Goal: Task Accomplishment & Management: Complete application form

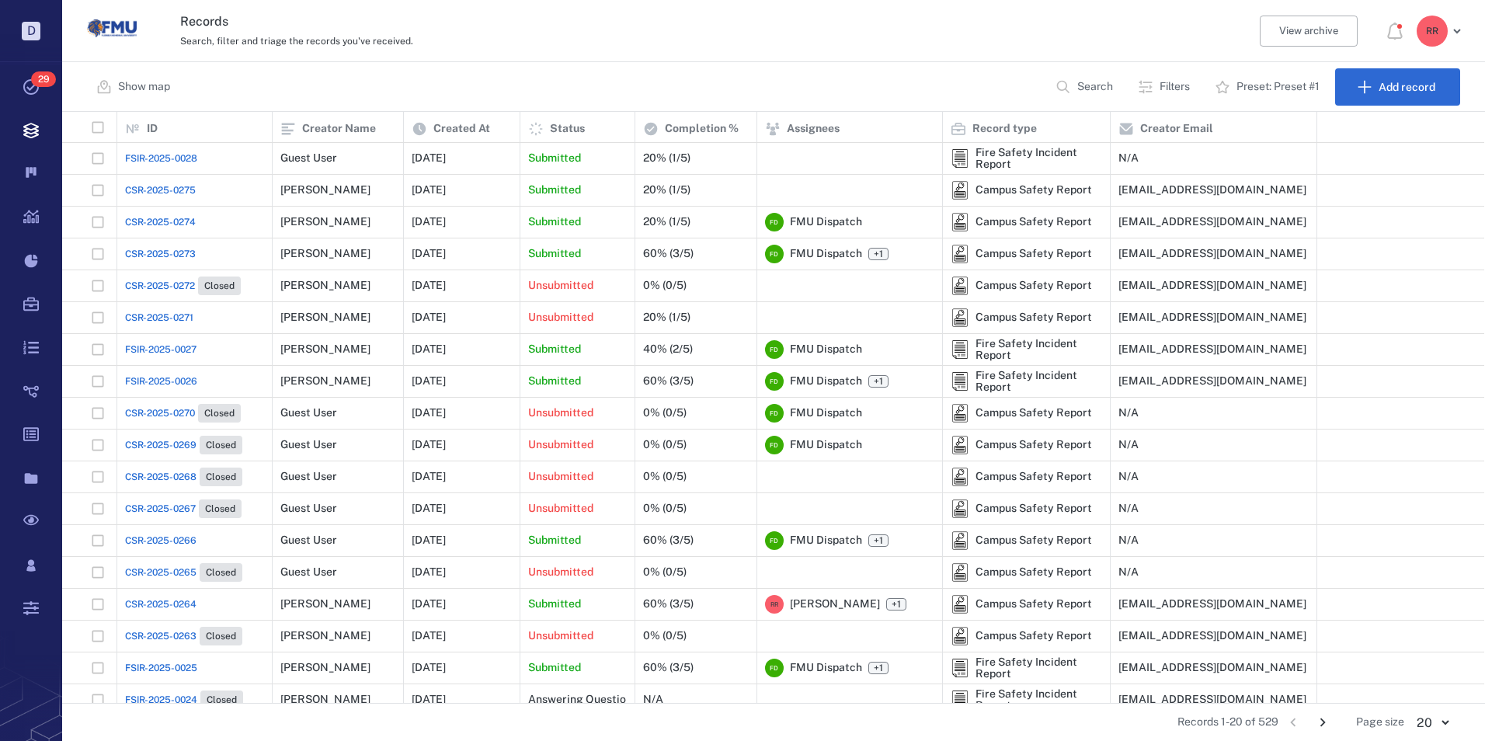
click at [141, 159] on span "FSIR-2025-0028" at bounding box center [161, 158] width 72 height 14
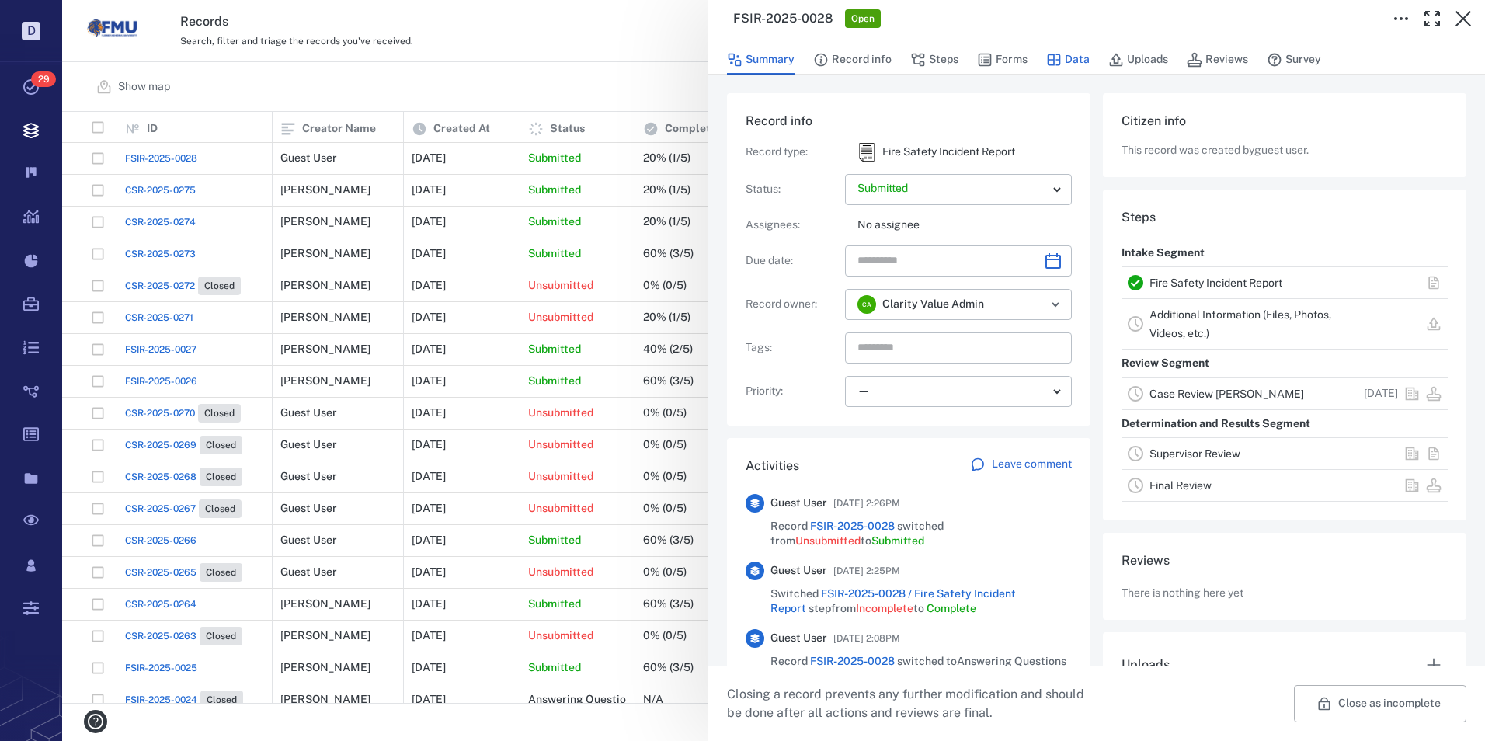
click at [1071, 58] on button "Data" at bounding box center [1068, 60] width 44 height 30
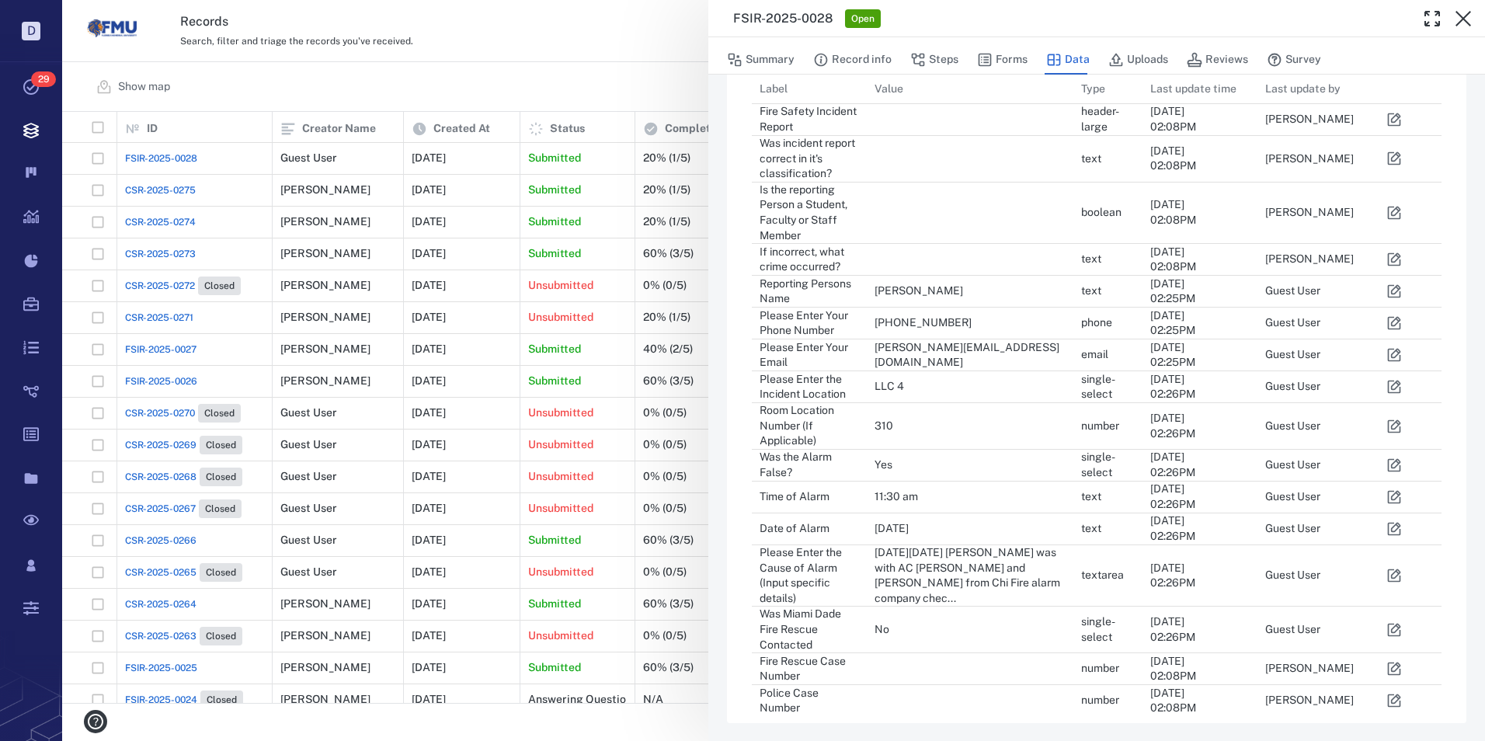
scroll to position [90, 0]
click at [1391, 576] on icon "button" at bounding box center [1395, 575] width 16 height 16
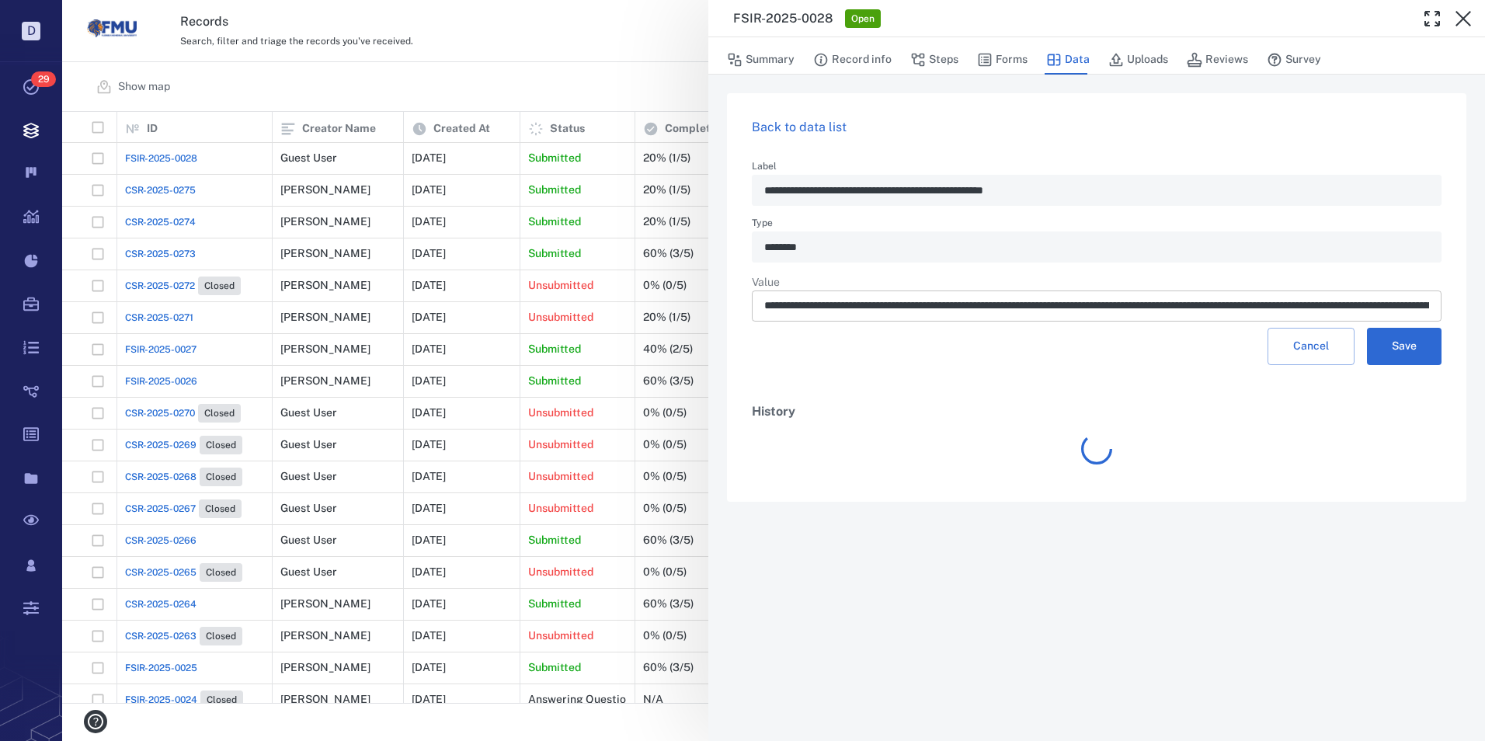
click at [1254, 307] on input "**********" at bounding box center [1096, 306] width 665 height 31
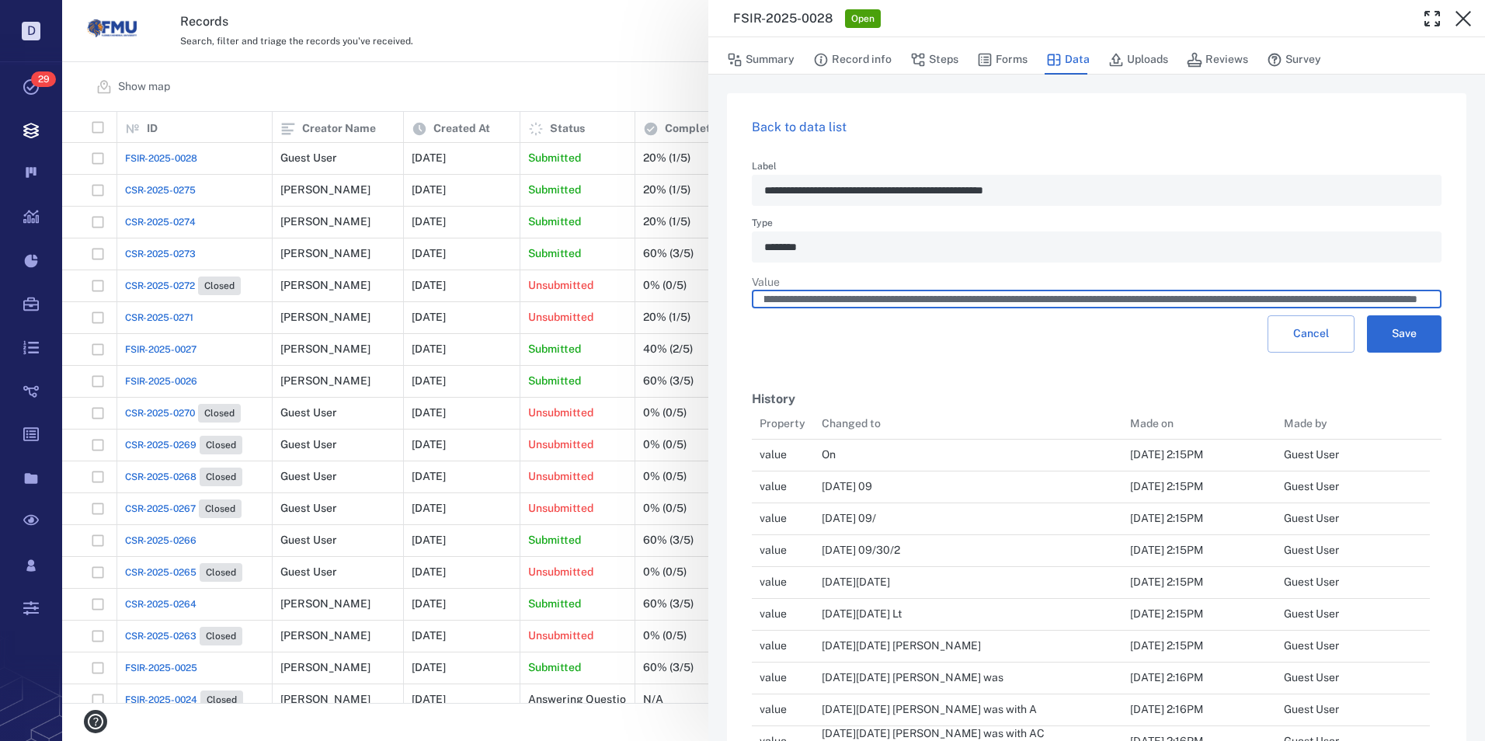
scroll to position [0, 1212]
click at [1259, 304] on input "**********" at bounding box center [1090, 300] width 653 height 18
type input "**********"
click at [1398, 332] on button "Save" at bounding box center [1404, 333] width 75 height 37
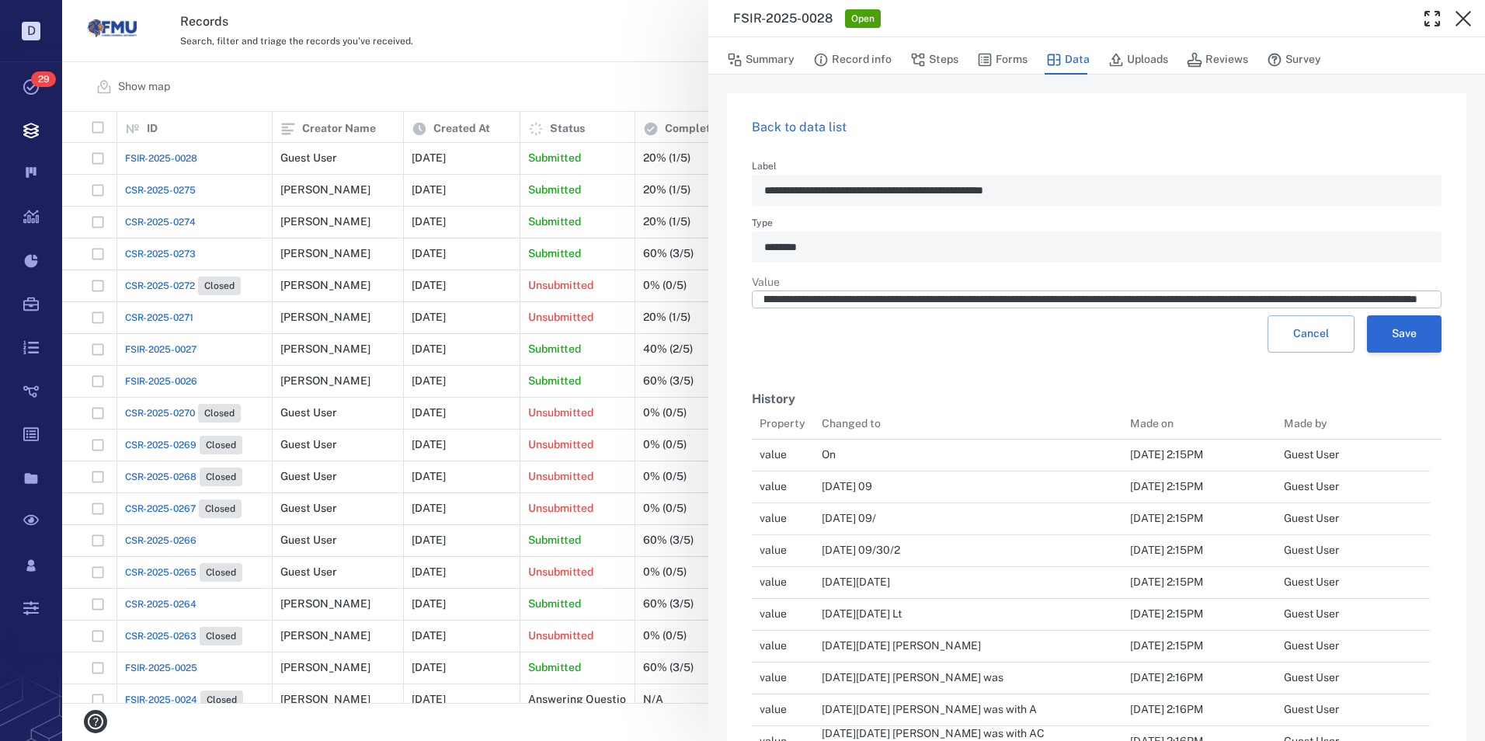
scroll to position [0, 0]
click at [1404, 344] on button "Save" at bounding box center [1404, 333] width 75 height 37
click at [770, 57] on button "Summary" at bounding box center [761, 60] width 68 height 30
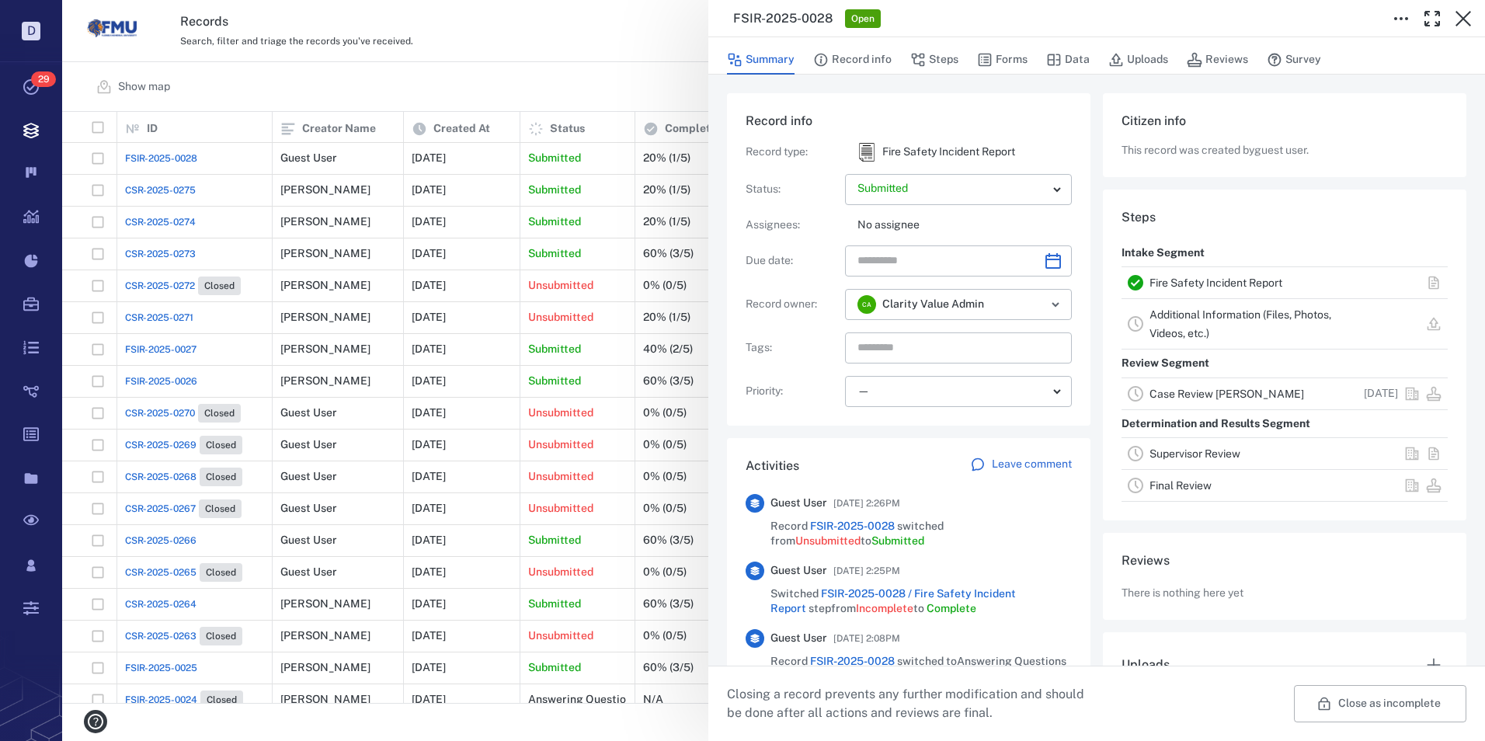
click at [1182, 389] on link "Case Review CLEARY" at bounding box center [1227, 394] width 155 height 12
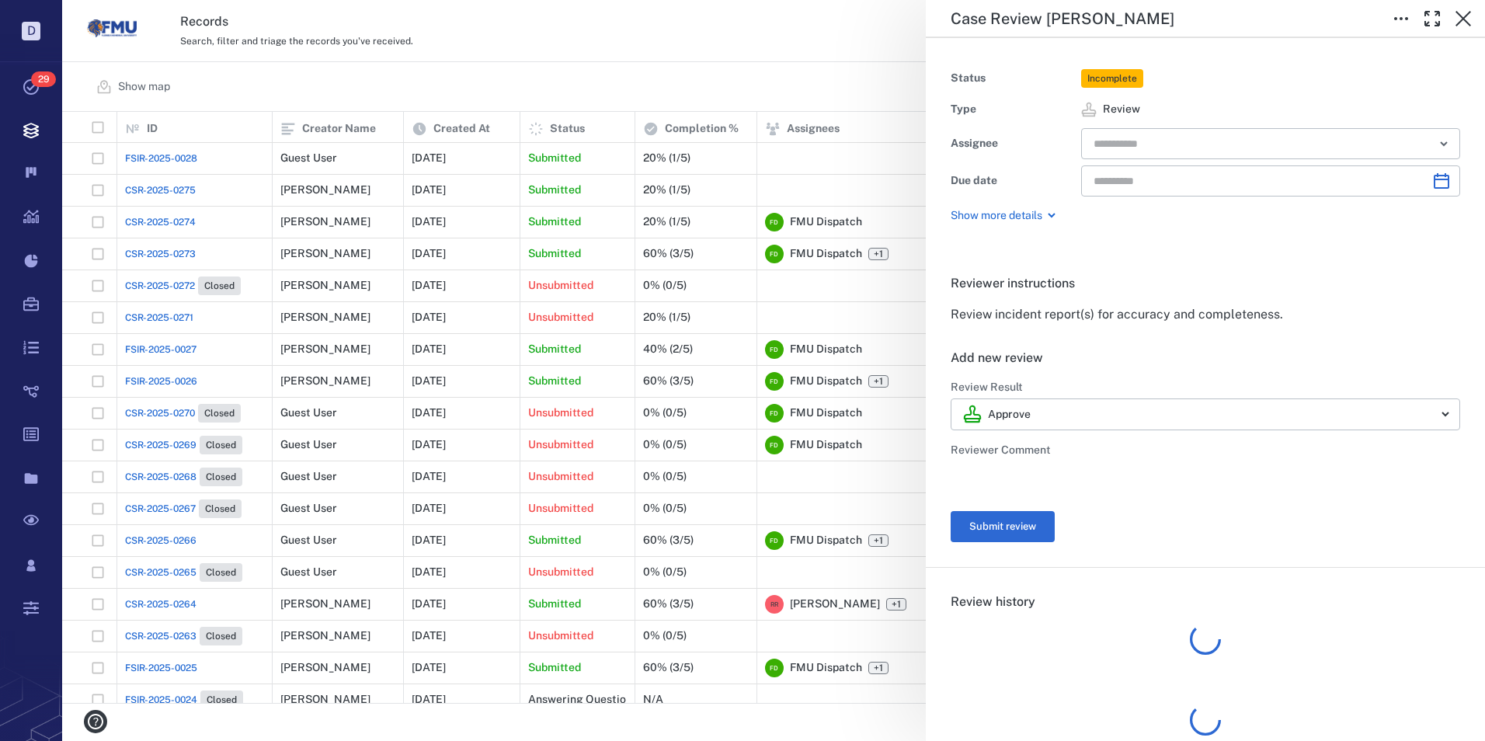
type input "**********"
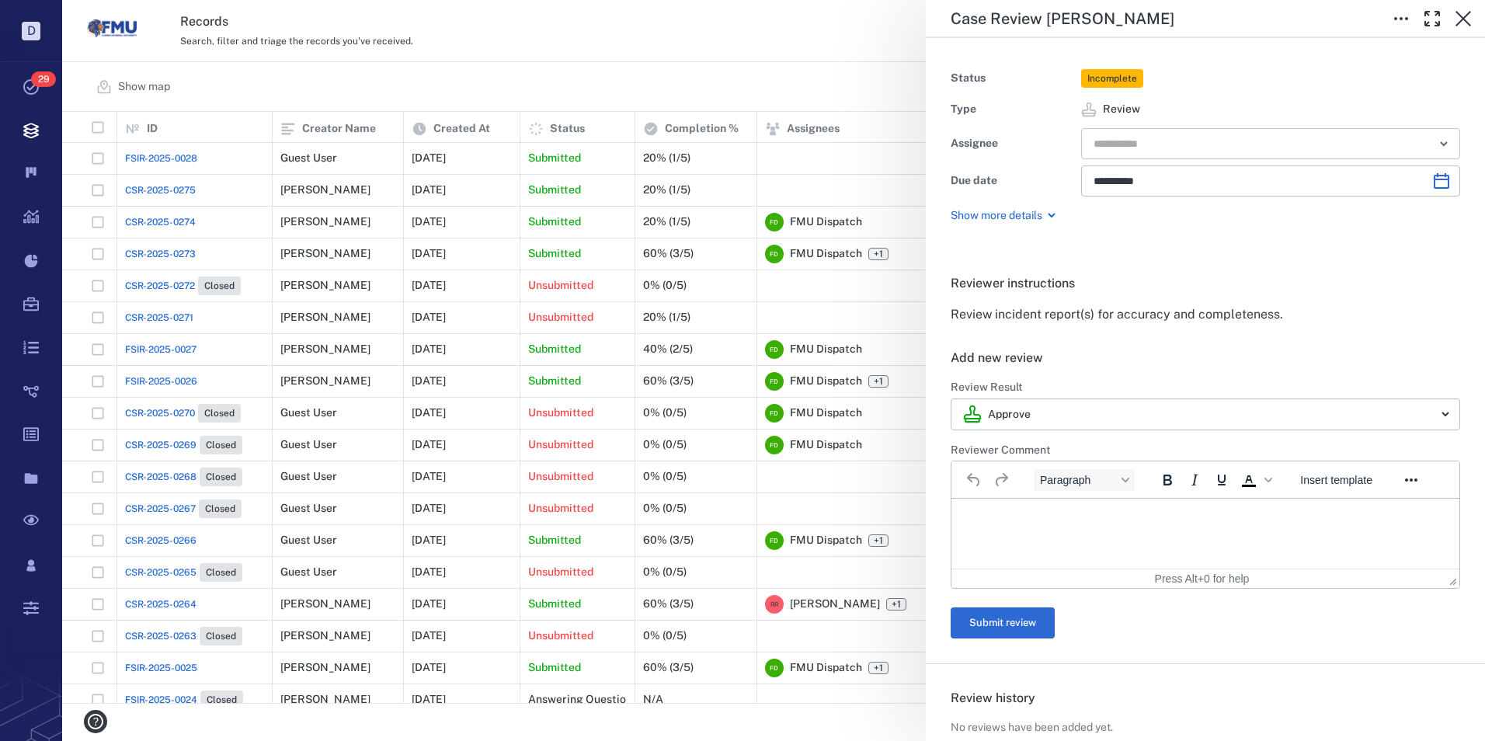
click at [1180, 140] on input "text" at bounding box center [1253, 144] width 322 height 22
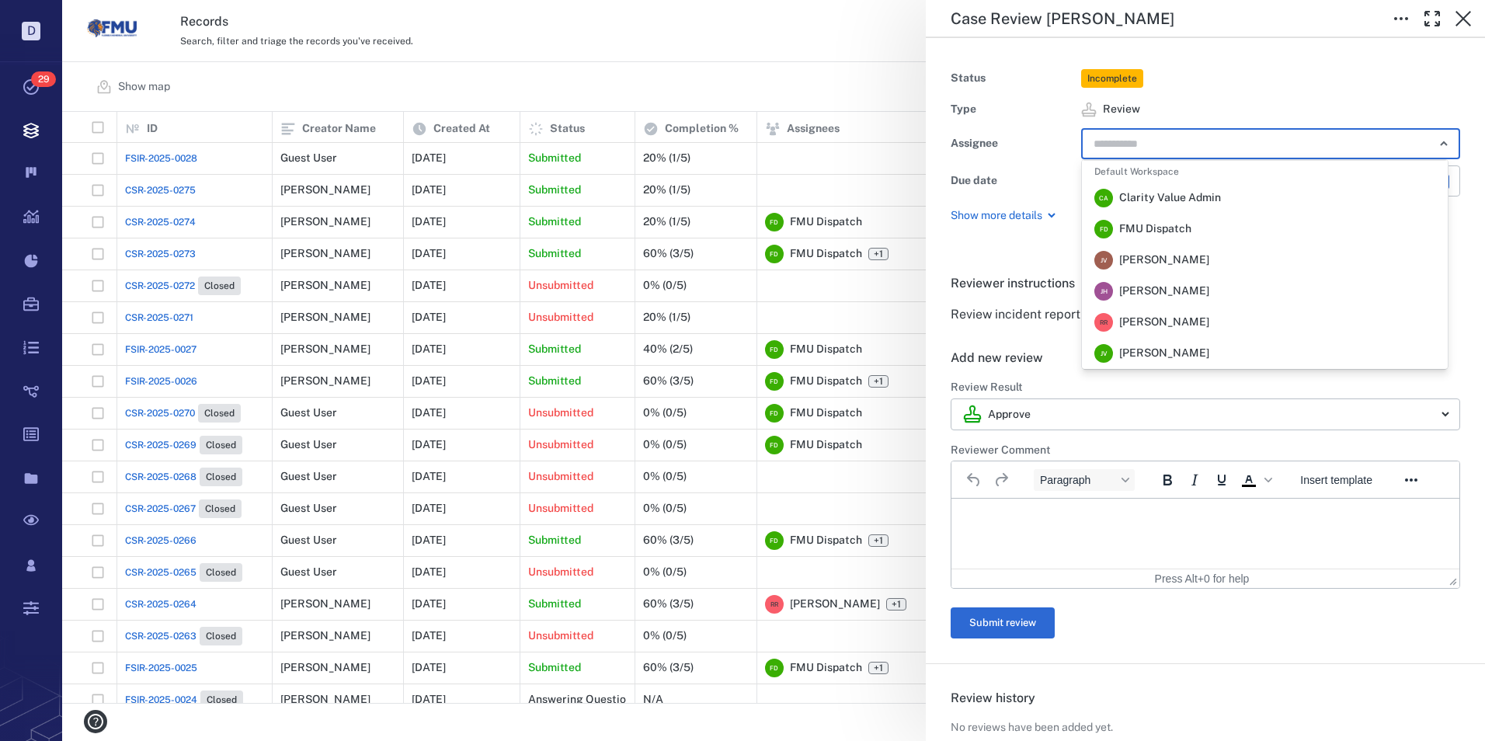
click at [1151, 317] on span "[PERSON_NAME]" at bounding box center [1164, 323] width 90 height 16
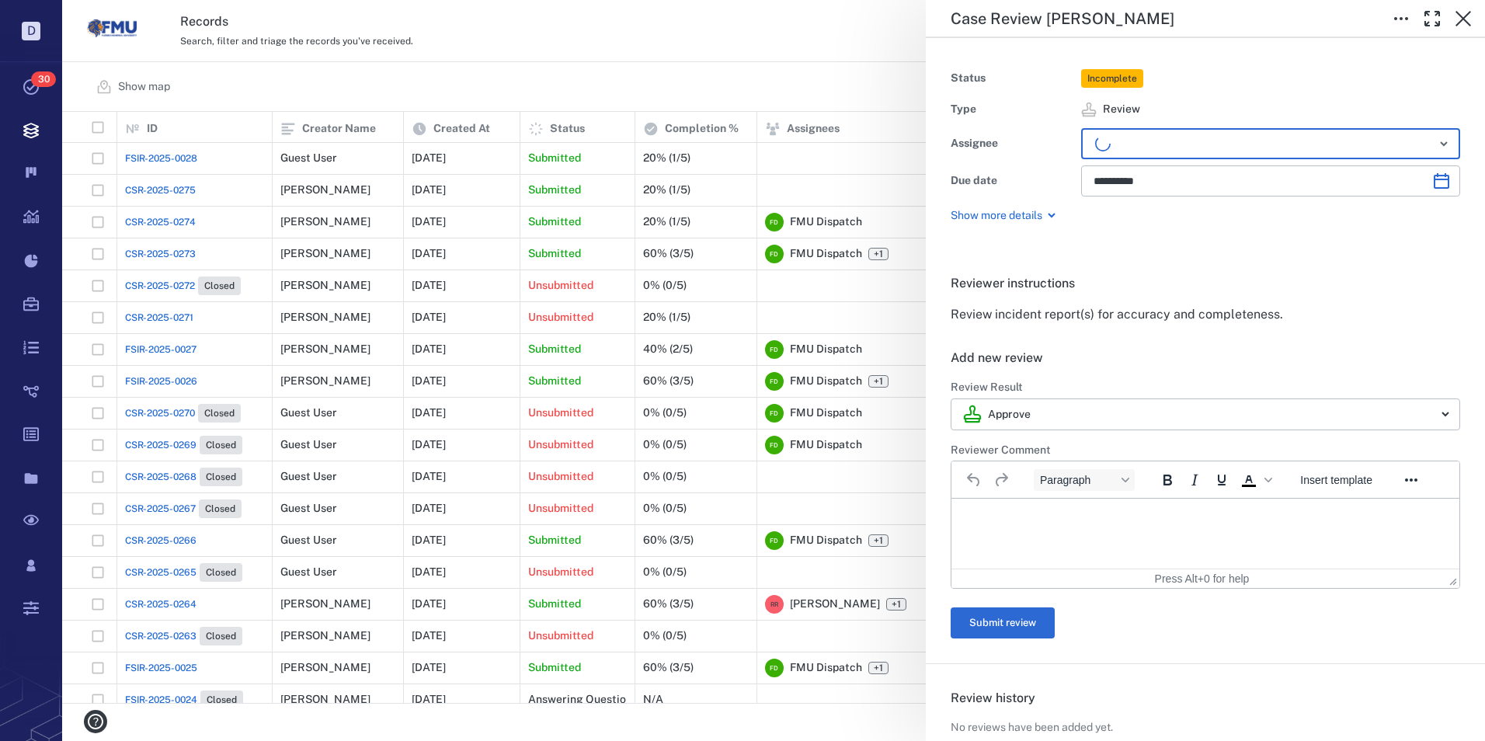
click at [1058, 511] on p "Rich Text Area. Press ALT-0 for help." at bounding box center [1206, 518] width 482 height 14
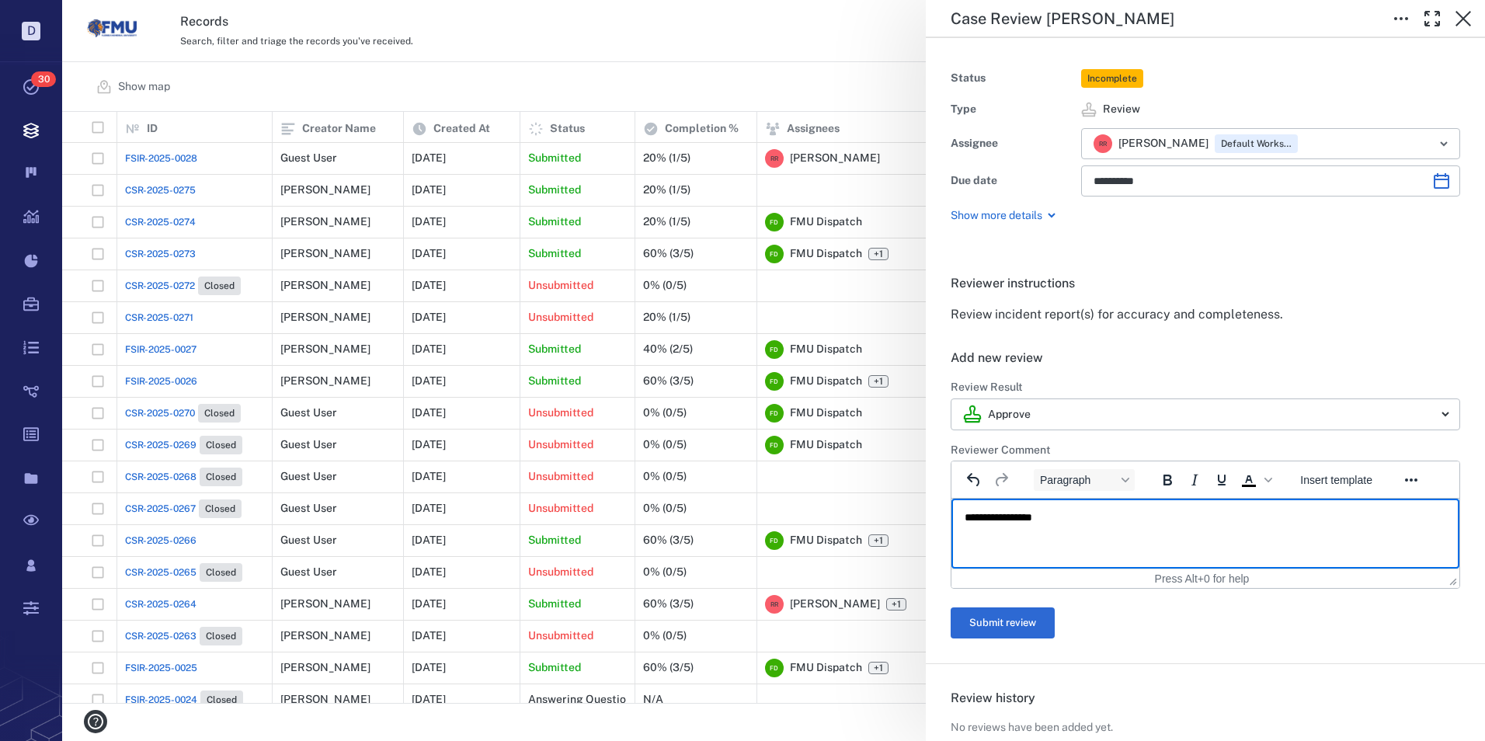
click at [1022, 517] on p "**********" at bounding box center [1200, 518] width 470 height 14
click at [970, 516] on p "**********" at bounding box center [1200, 518] width 470 height 14
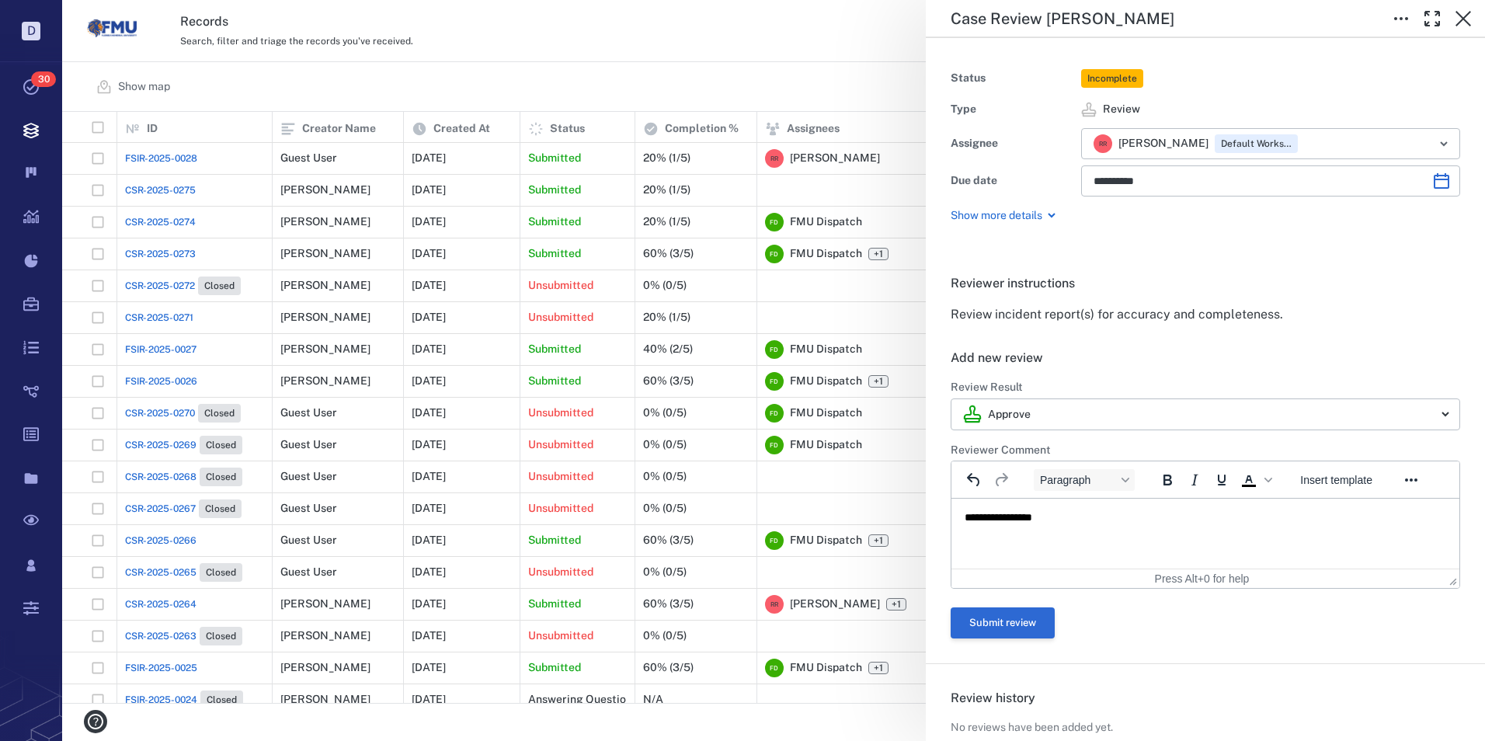
click at [981, 618] on button "Submit review" at bounding box center [1003, 623] width 104 height 31
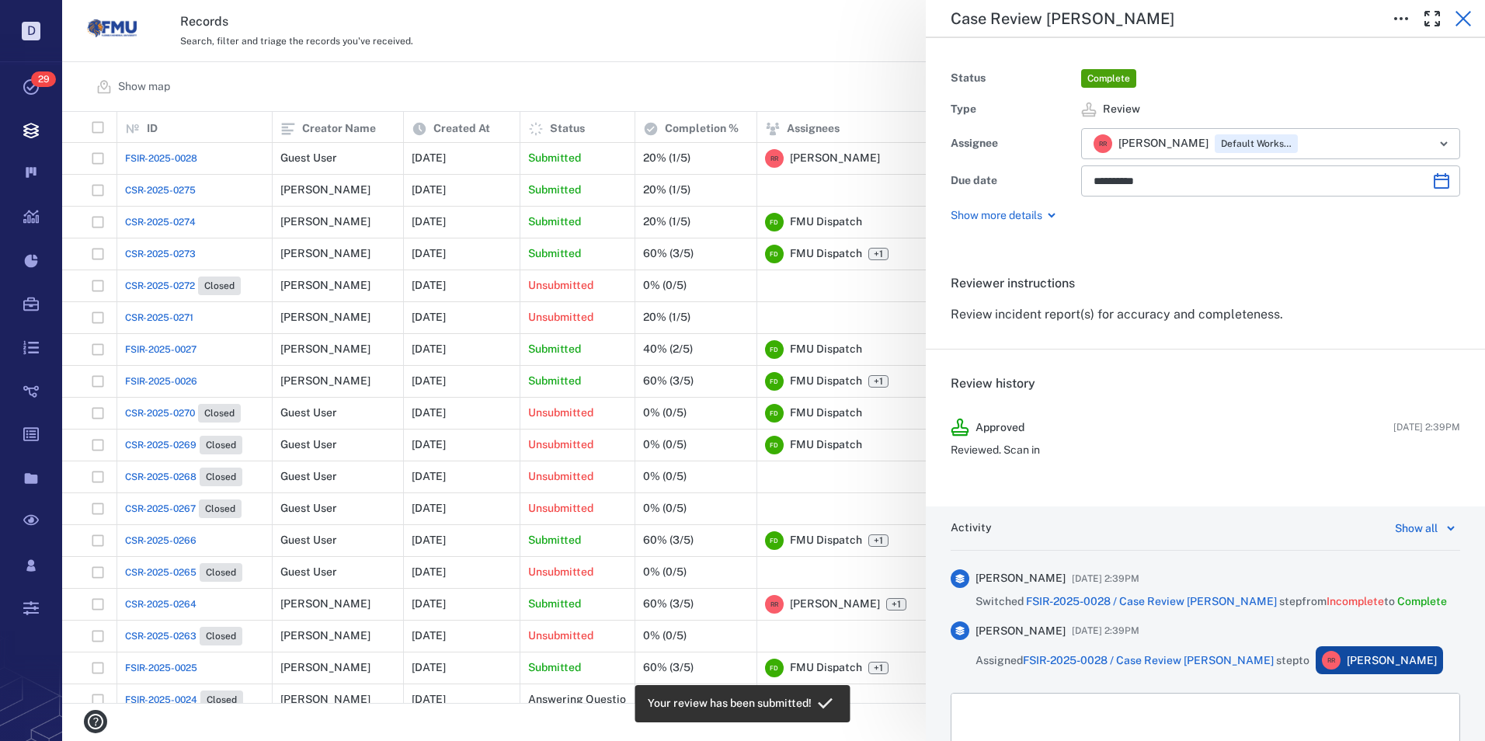
click at [1462, 16] on icon "button" at bounding box center [1463, 18] width 19 height 19
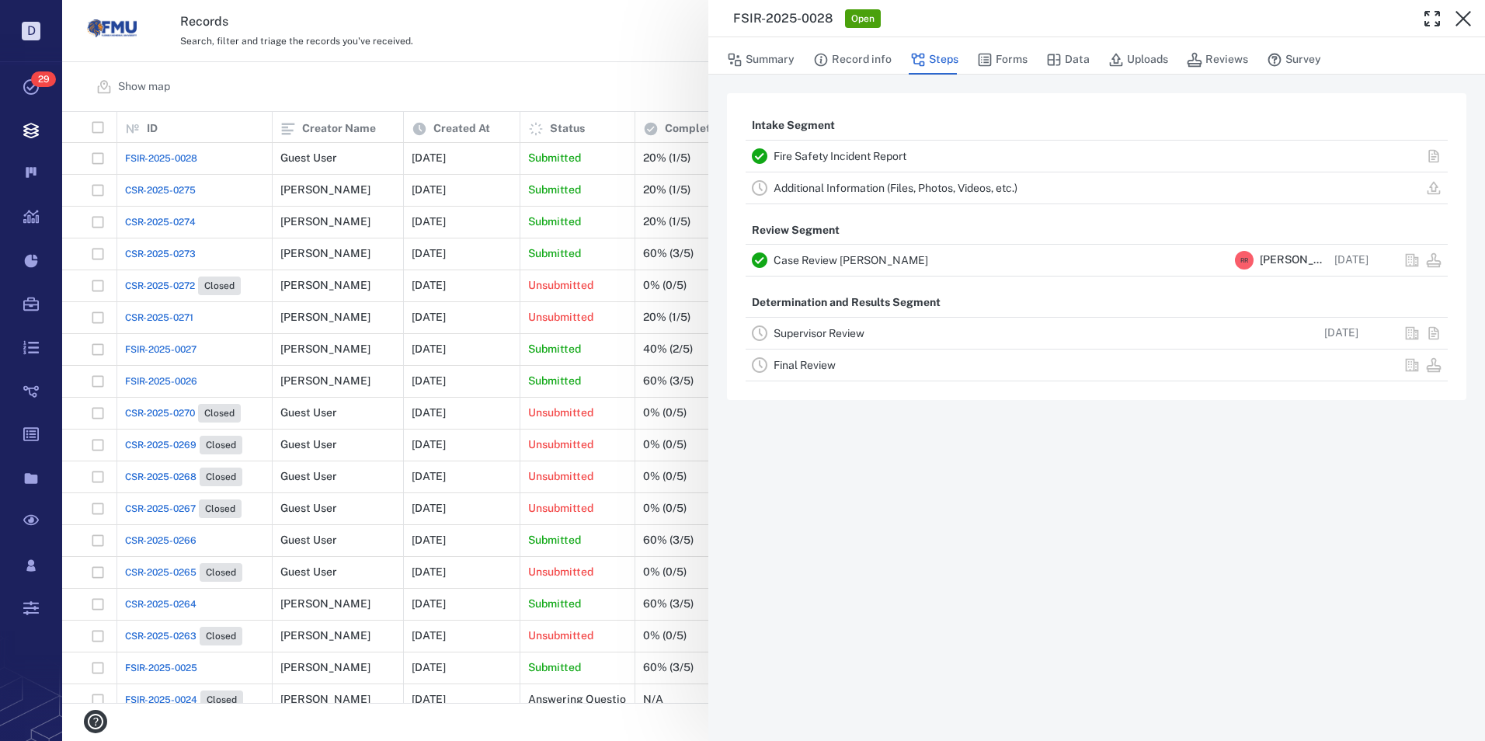
click at [796, 331] on link "Supervisor Review" at bounding box center [819, 333] width 91 height 12
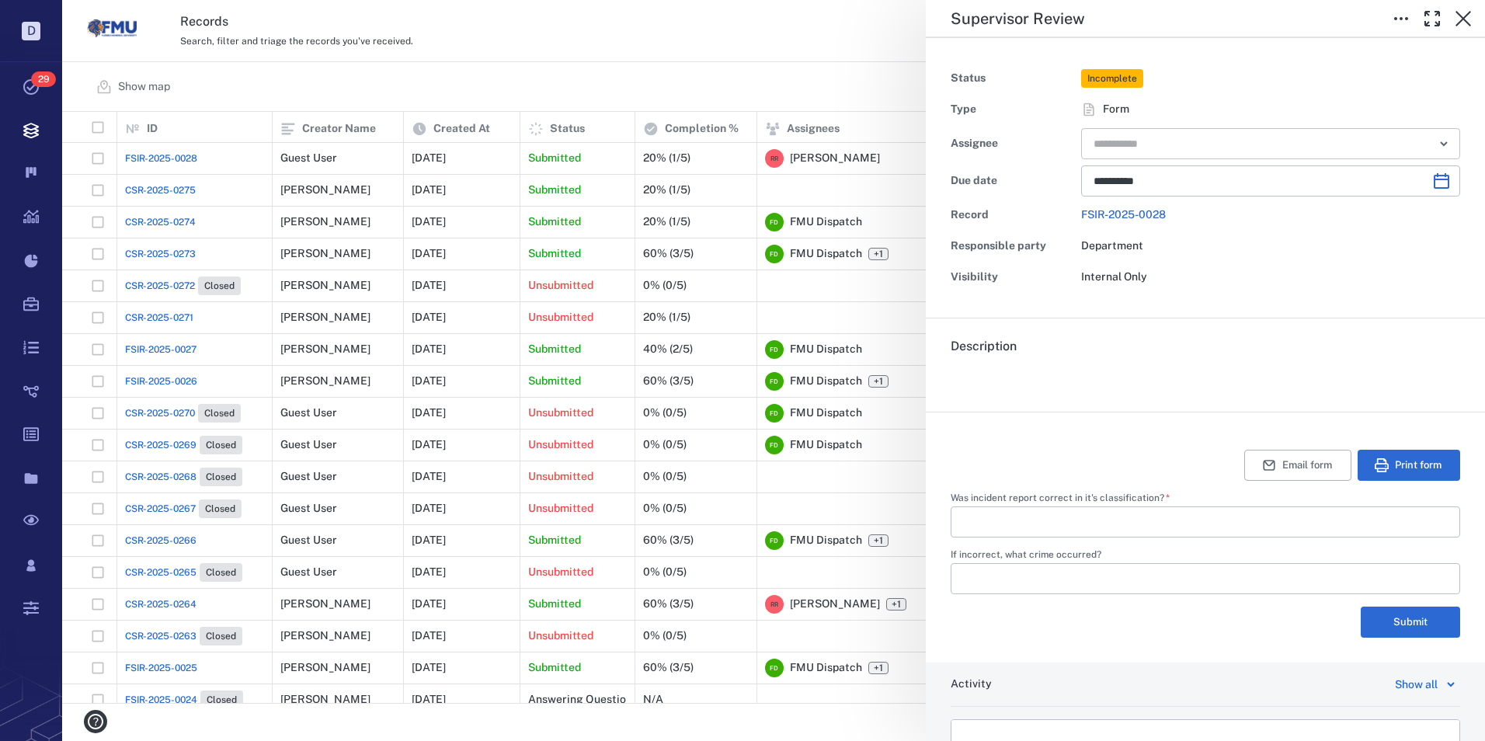
click at [1250, 139] on input "text" at bounding box center [1253, 144] width 322 height 22
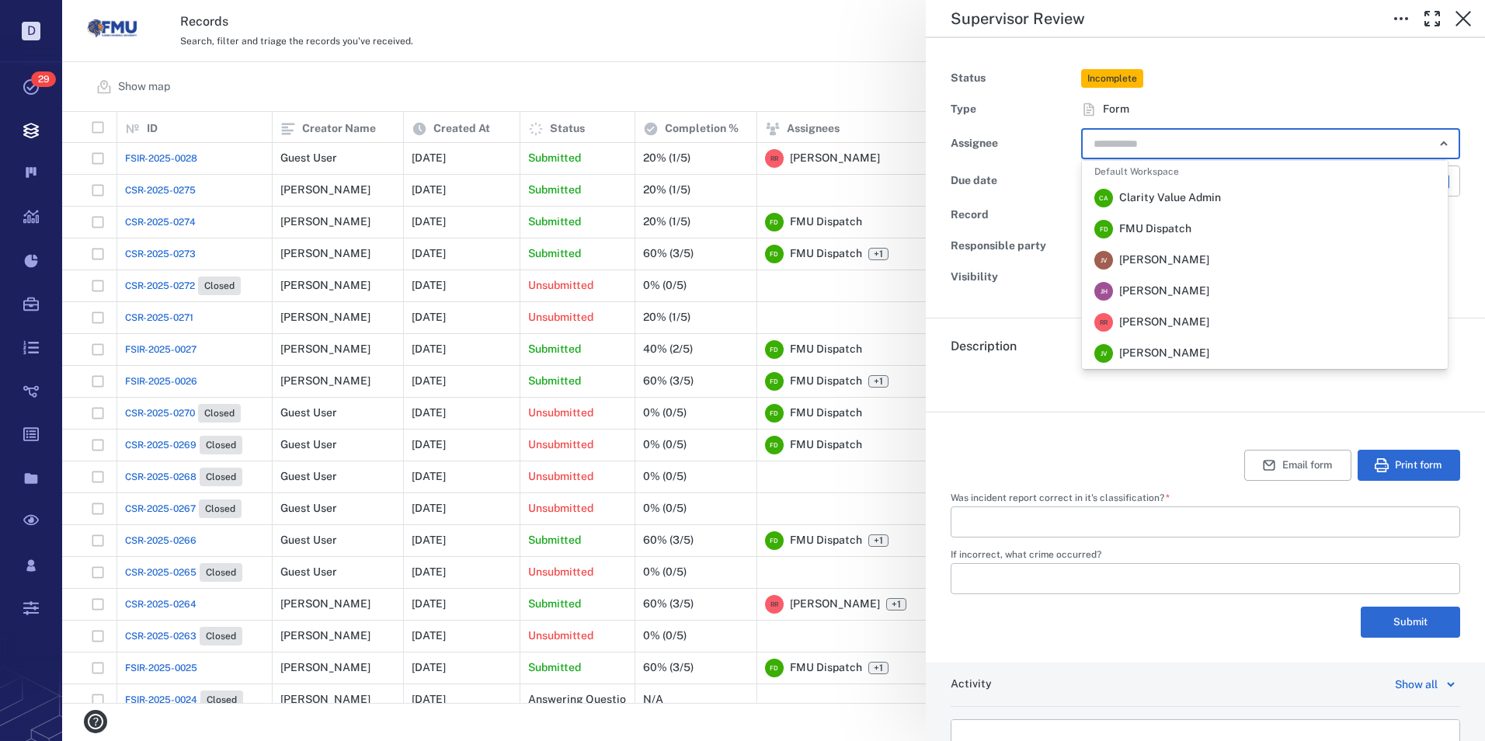
click at [1160, 315] on span "[PERSON_NAME]" at bounding box center [1164, 323] width 90 height 16
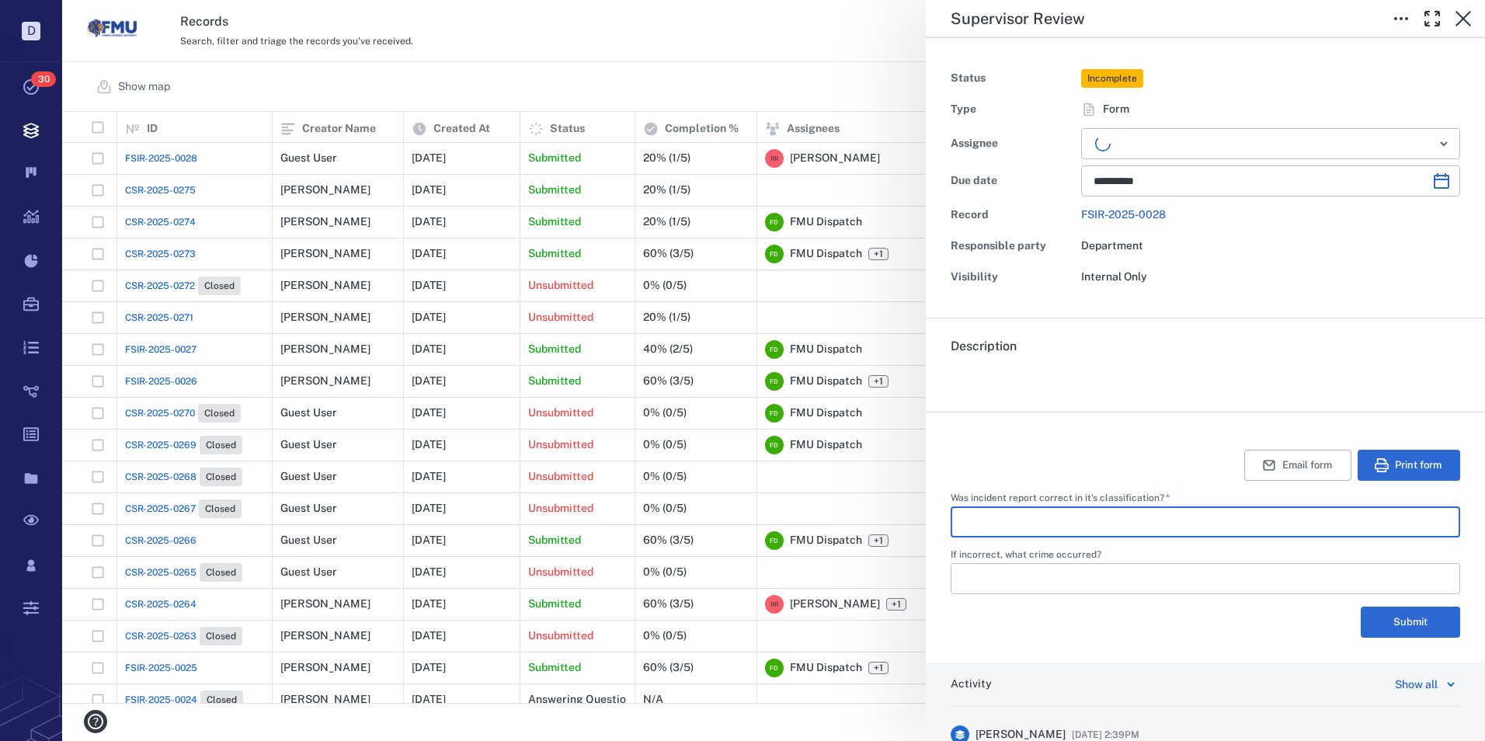
click at [1116, 524] on input "Was incident report correct in it's classification?   *" at bounding box center [1205, 522] width 485 height 31
type input "****"
click at [1391, 623] on button "Submit" at bounding box center [1410, 622] width 99 height 31
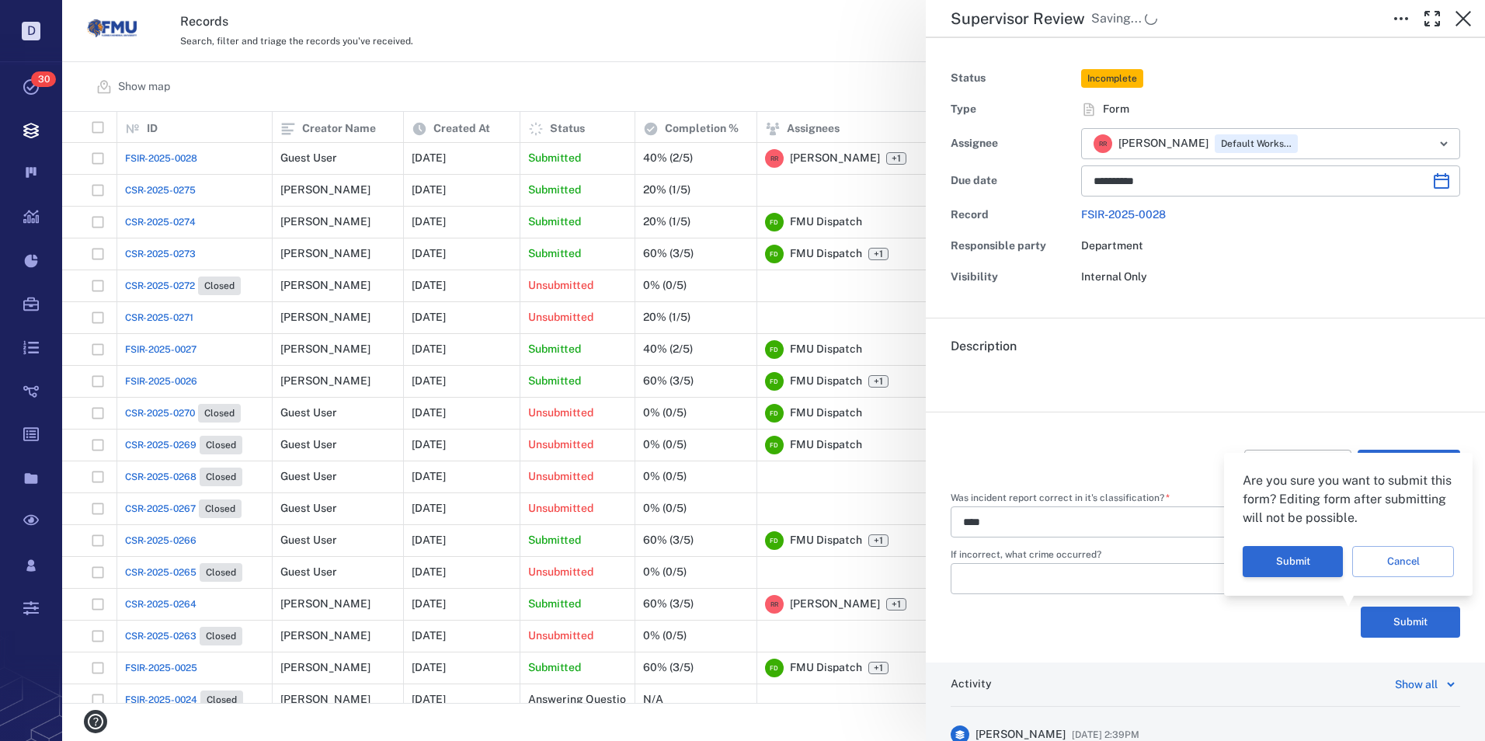
click at [1308, 565] on button "Submit" at bounding box center [1293, 561] width 100 height 31
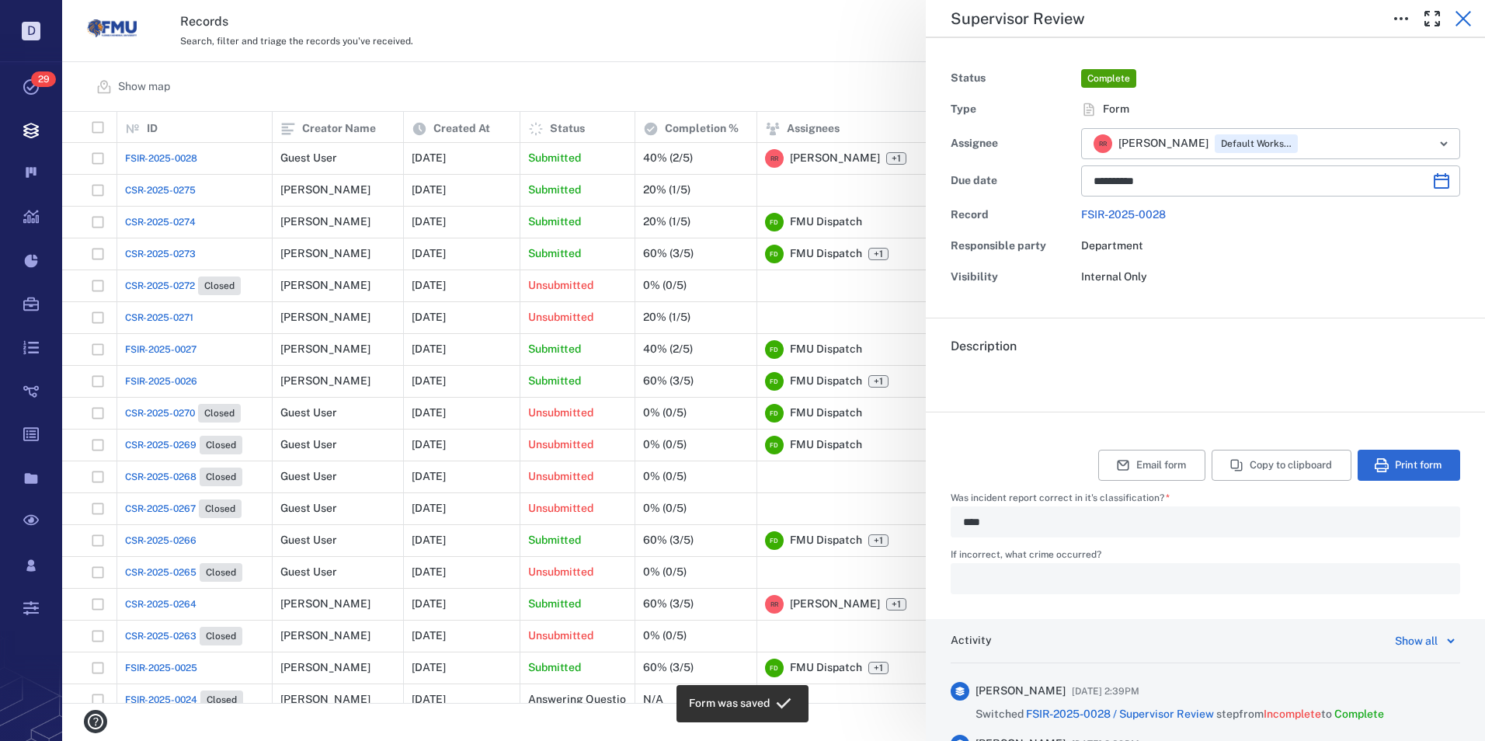
click at [1459, 18] on icon "button" at bounding box center [1463, 18] width 19 height 19
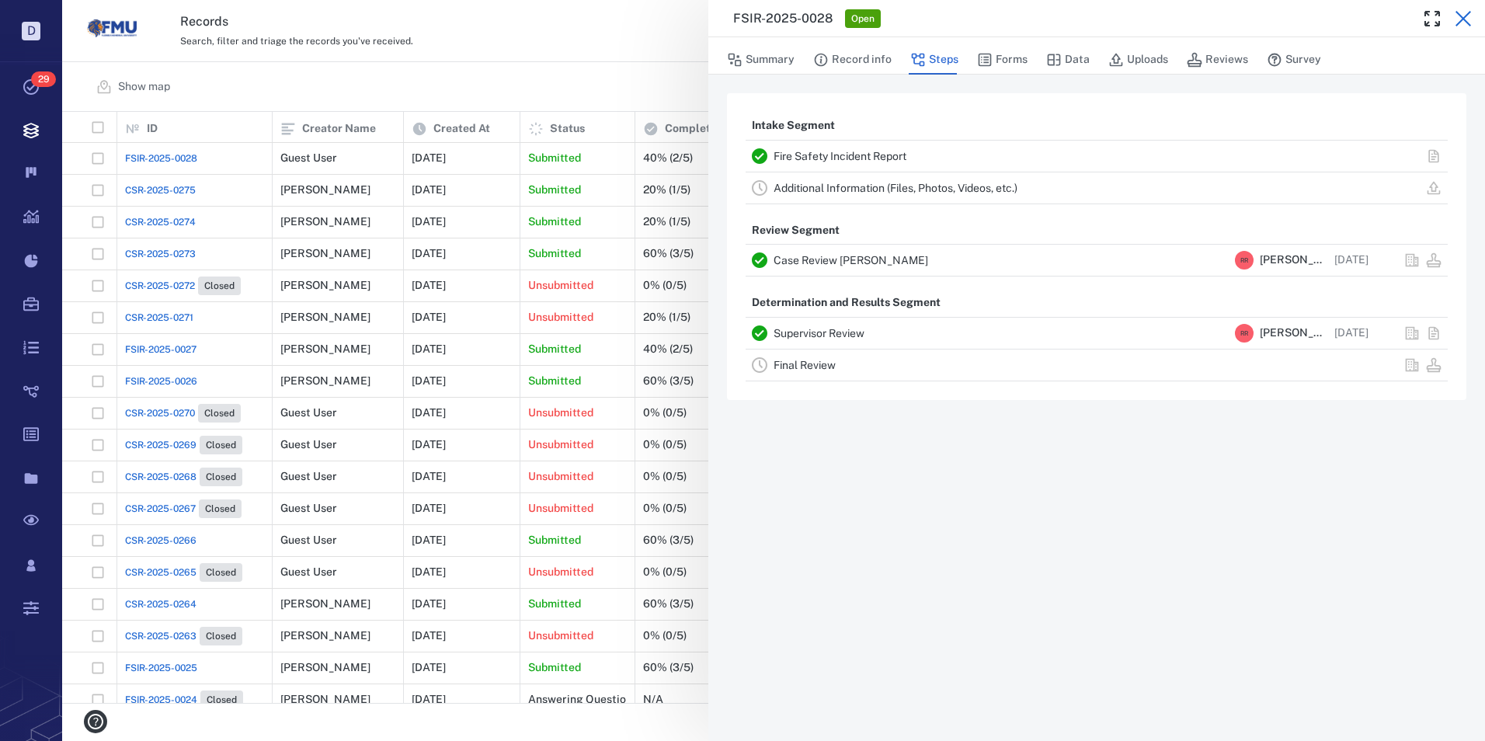
click at [1465, 18] on icon "button" at bounding box center [1464, 19] width 16 height 16
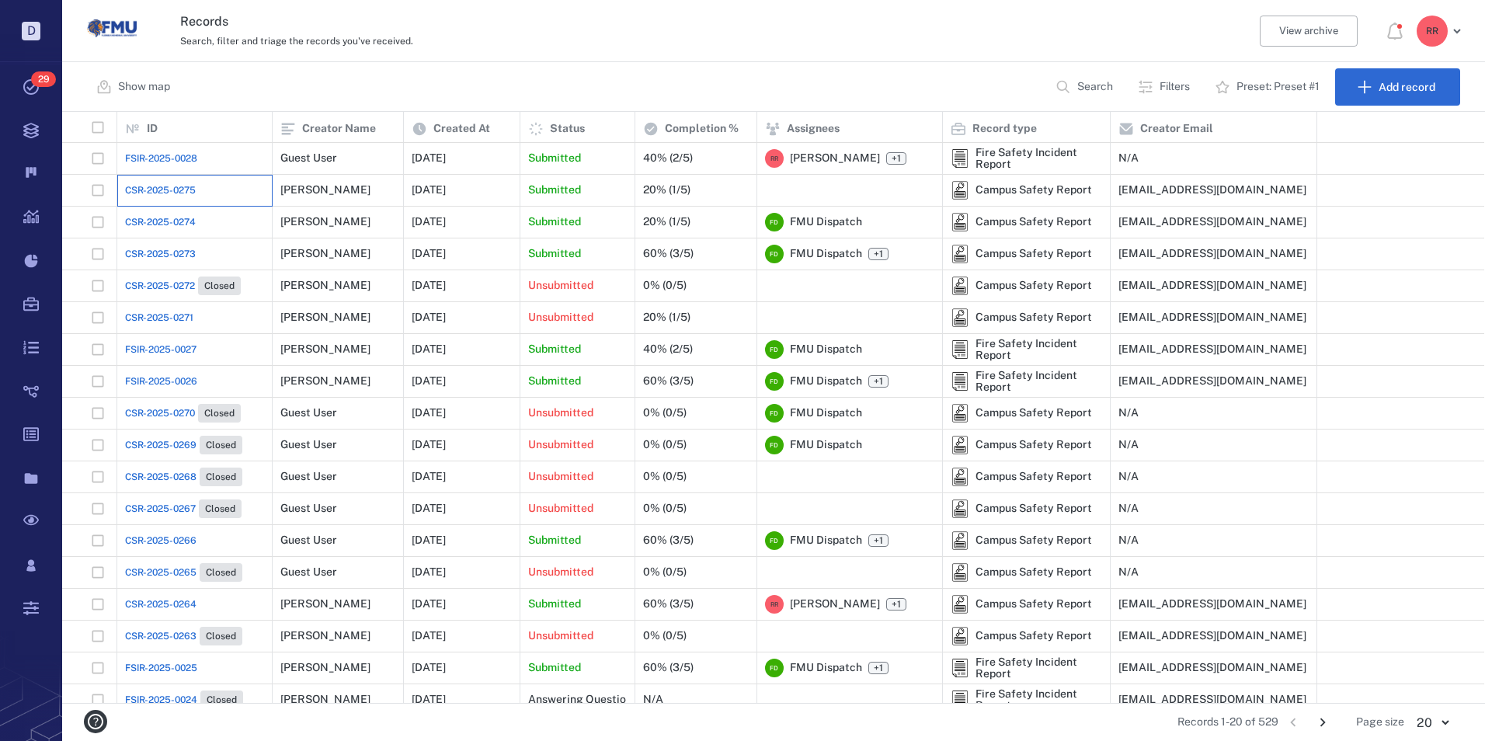
click at [166, 183] on div "CSR-2025-0275" at bounding box center [194, 190] width 139 height 31
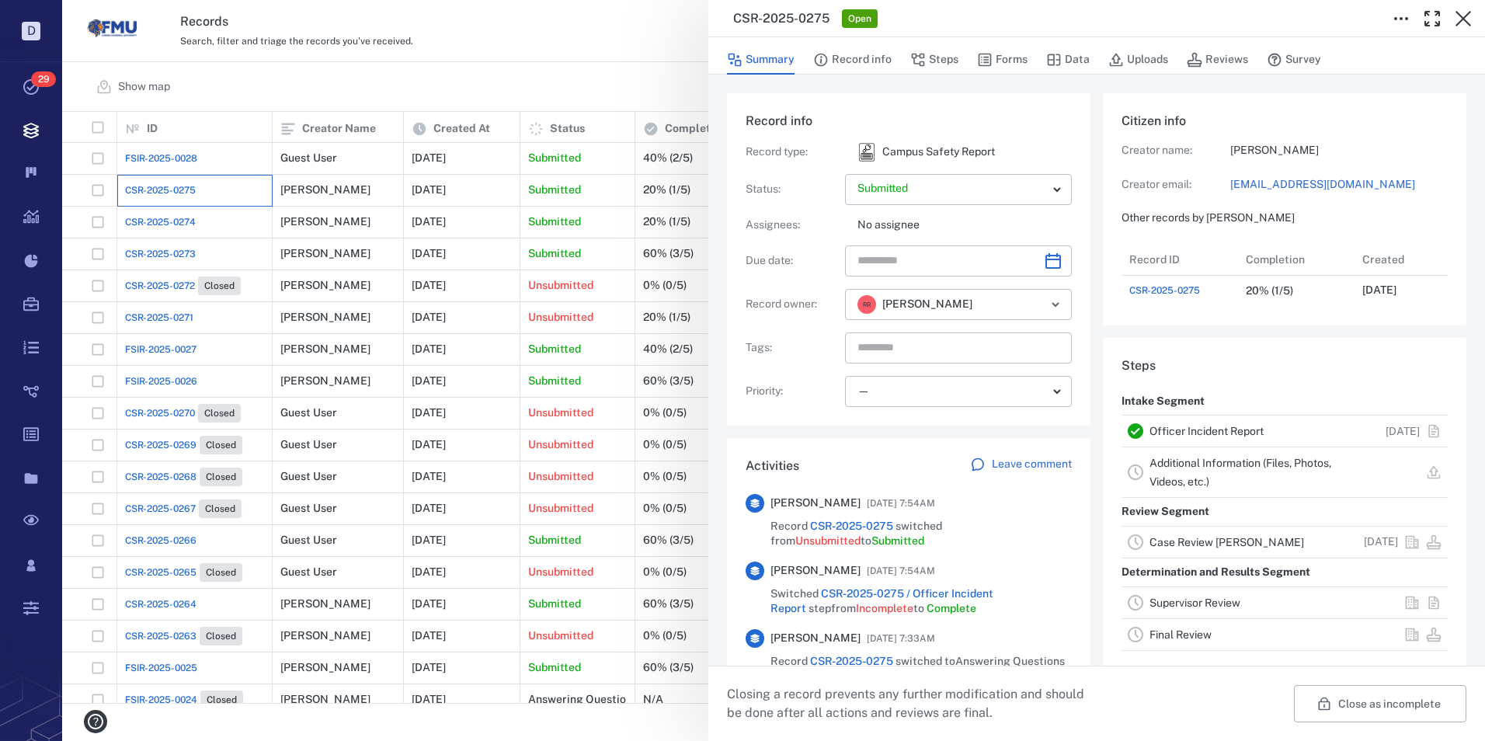
scroll to position [580, 1411]
click at [1218, 437] on link "Officer Incident Report" at bounding box center [1207, 431] width 114 height 12
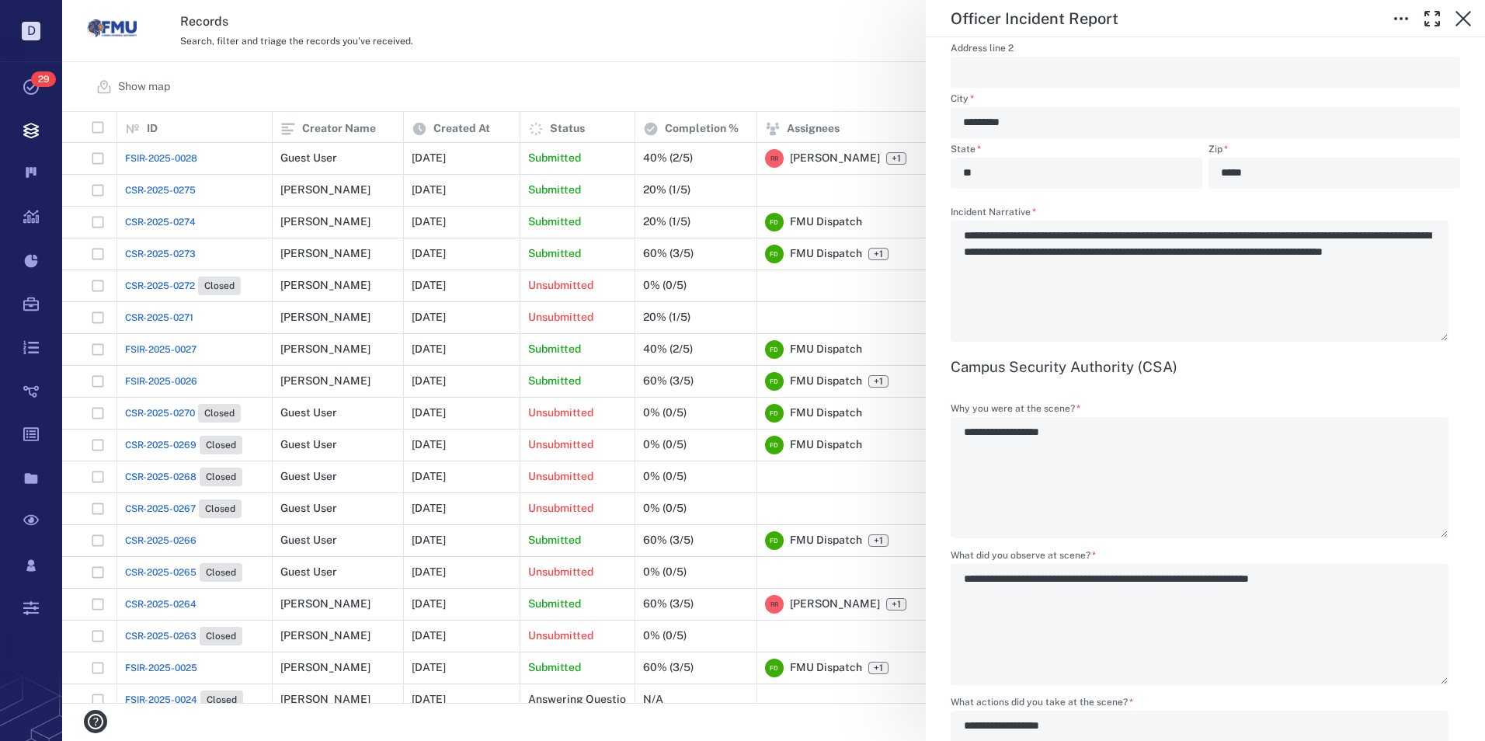
scroll to position [1709, 0]
click at [1460, 23] on icon "button" at bounding box center [1464, 19] width 16 height 16
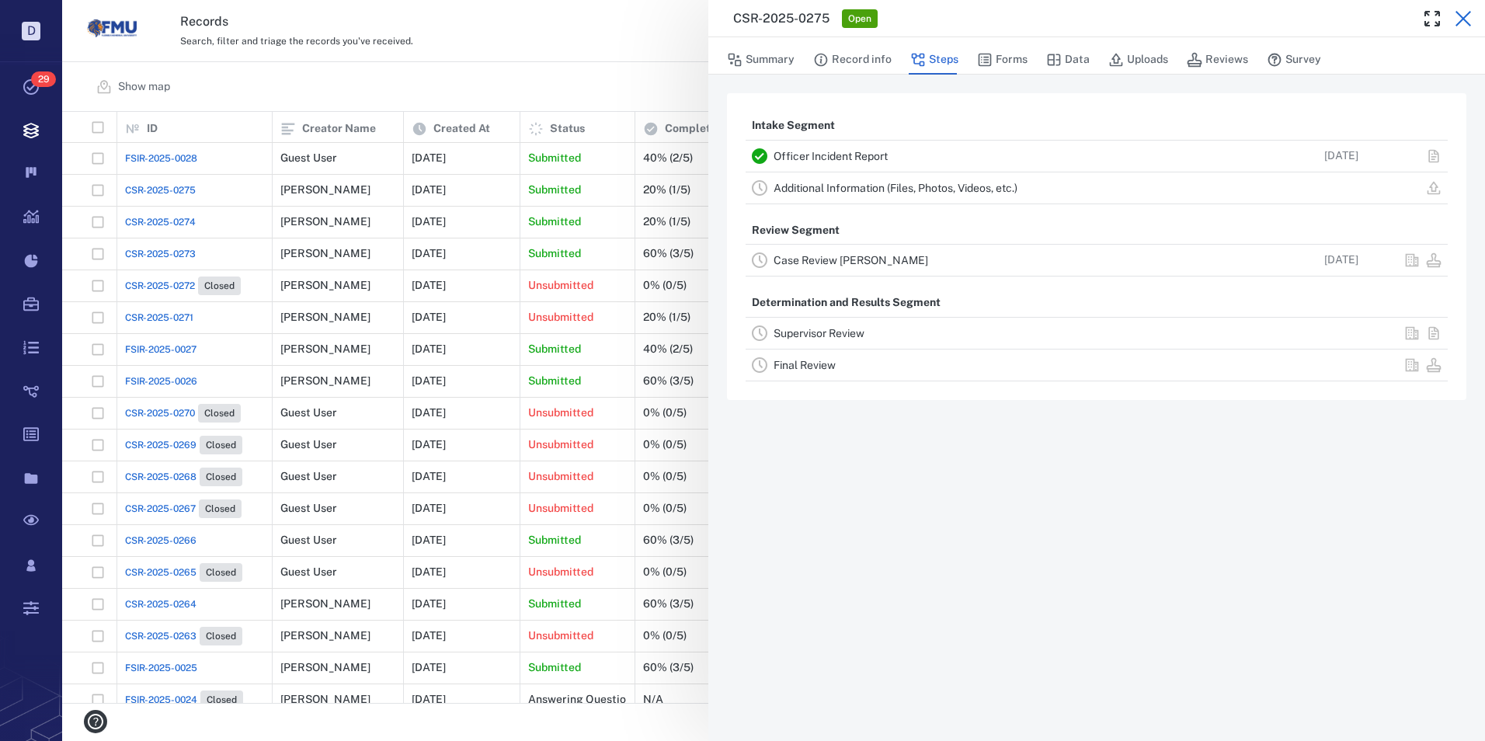
click at [1460, 19] on icon "button" at bounding box center [1463, 18] width 19 height 19
